Goal: Task Accomplishment & Management: Use online tool/utility

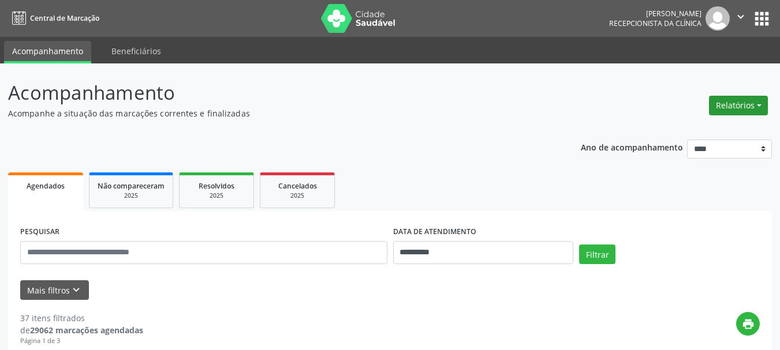
click at [728, 105] on button "Relatórios" at bounding box center [738, 106] width 59 height 20
click at [684, 129] on link "Agendamentos" at bounding box center [706, 130] width 124 height 16
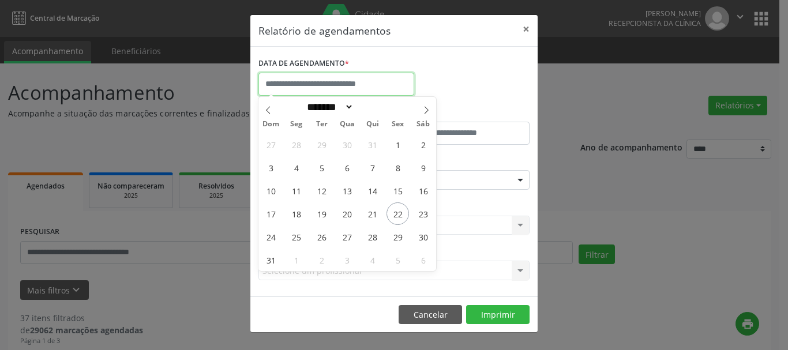
click at [290, 84] on input "text" at bounding box center [337, 84] width 156 height 23
click at [396, 212] on span "22" at bounding box center [398, 214] width 23 height 23
type input "**********"
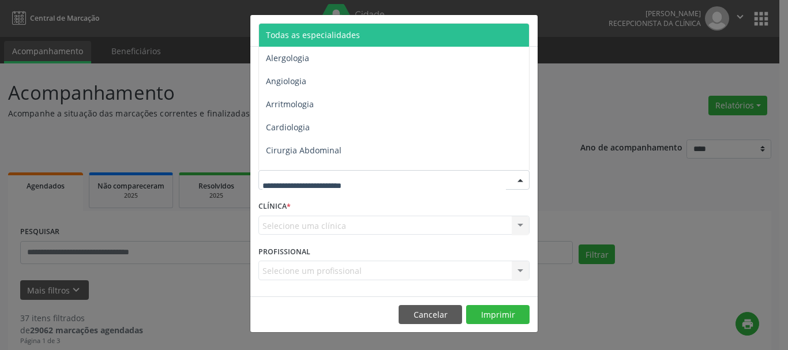
click at [306, 173] on div at bounding box center [394, 180] width 271 height 20
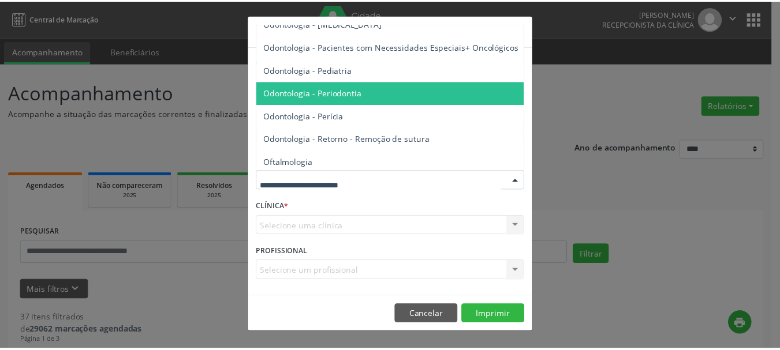
scroll to position [1558, 0]
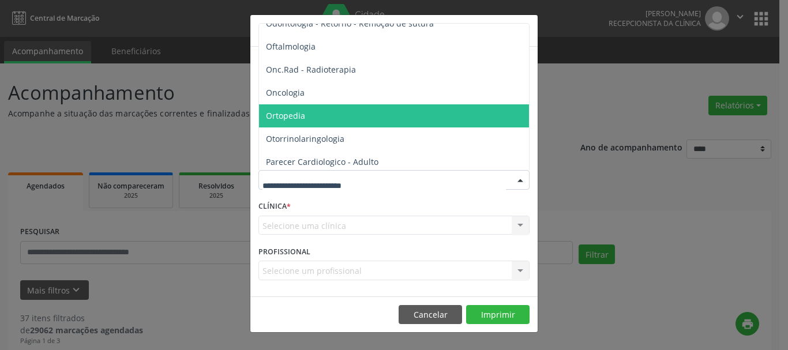
click at [291, 115] on span "Ortopedia" at bounding box center [285, 115] width 39 height 11
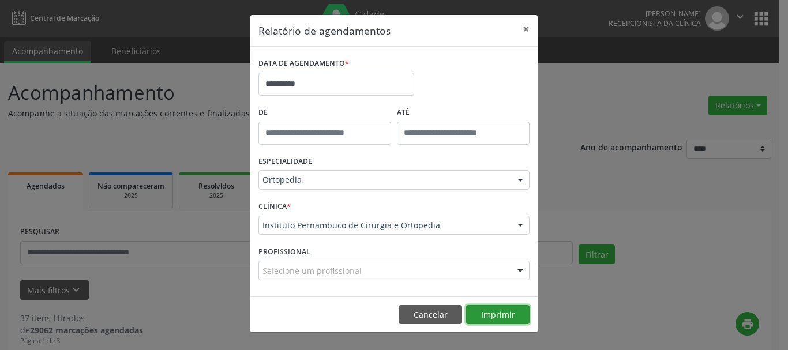
click at [489, 315] on button "Imprimir" at bounding box center [497, 315] width 63 height 20
click at [526, 29] on button "×" at bounding box center [526, 29] width 23 height 28
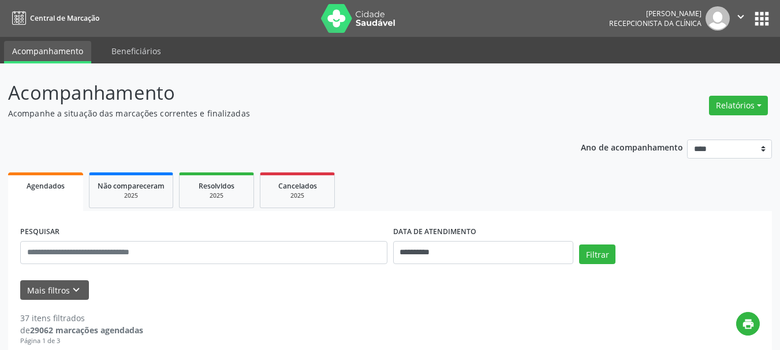
click at [735, 16] on icon "" at bounding box center [740, 16] width 13 height 13
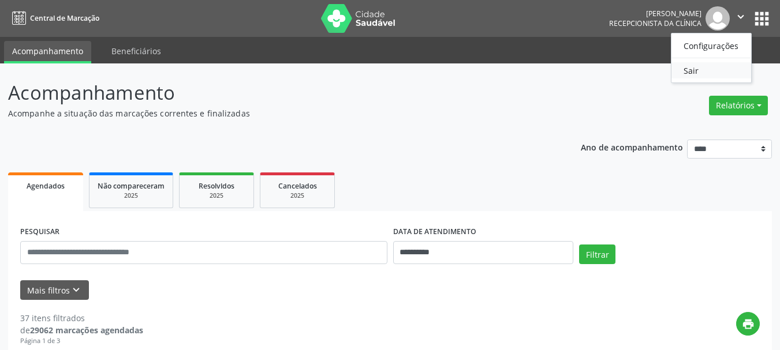
click at [704, 71] on link "Sair" at bounding box center [711, 70] width 80 height 16
